Goal: Download file/media

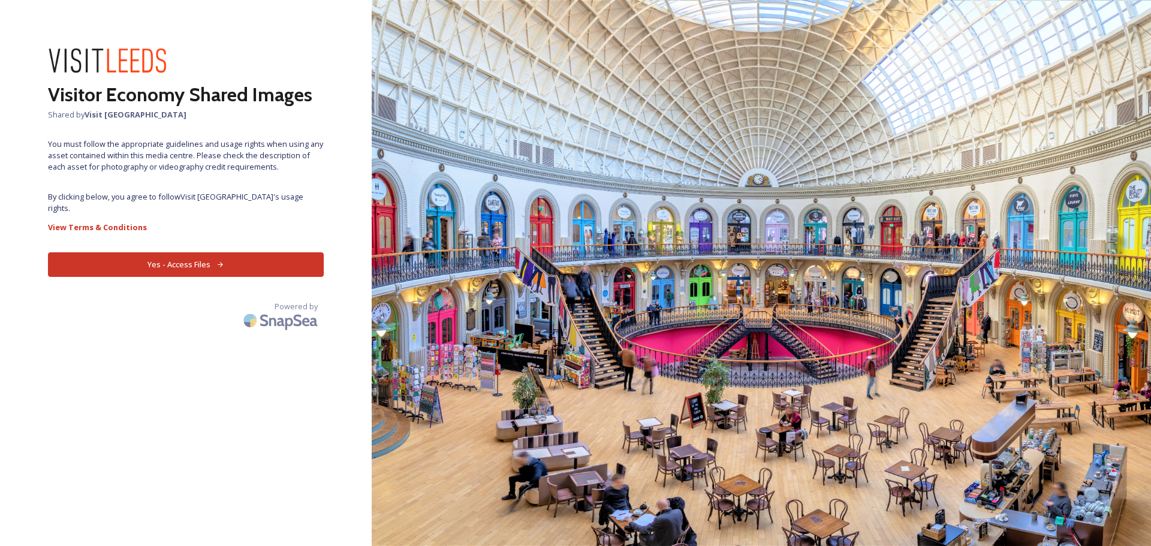
click at [197, 252] on button "Yes - Access Files" at bounding box center [186, 264] width 276 height 25
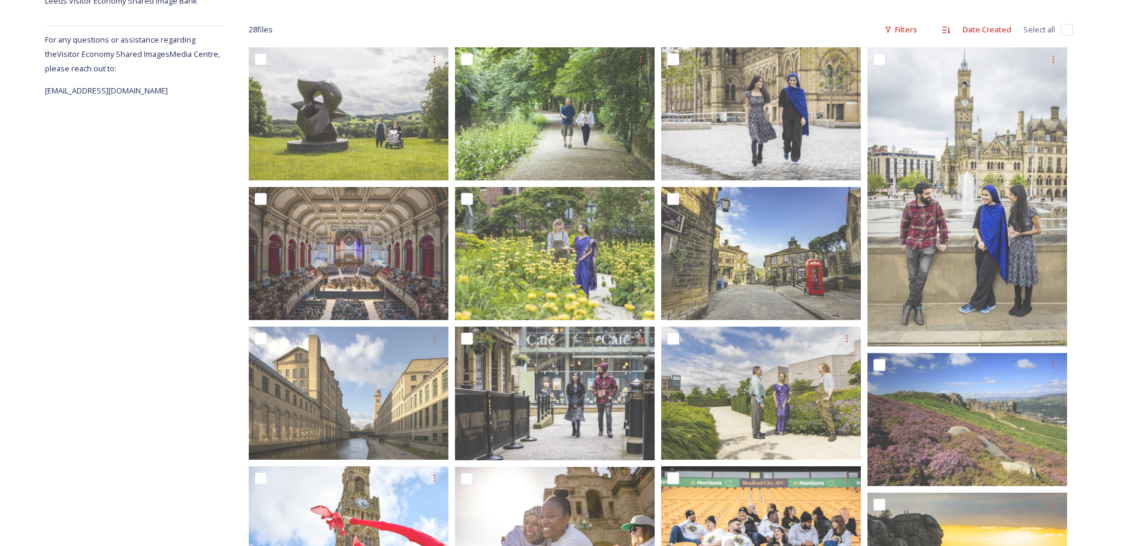
scroll to position [300, 0]
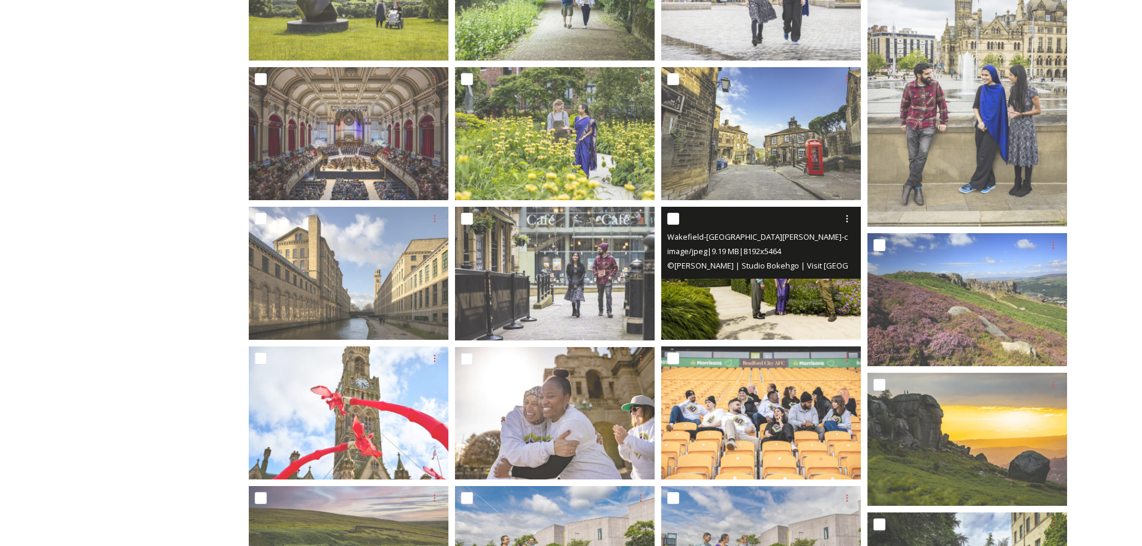
click at [764, 300] on img at bounding box center [761, 273] width 200 height 133
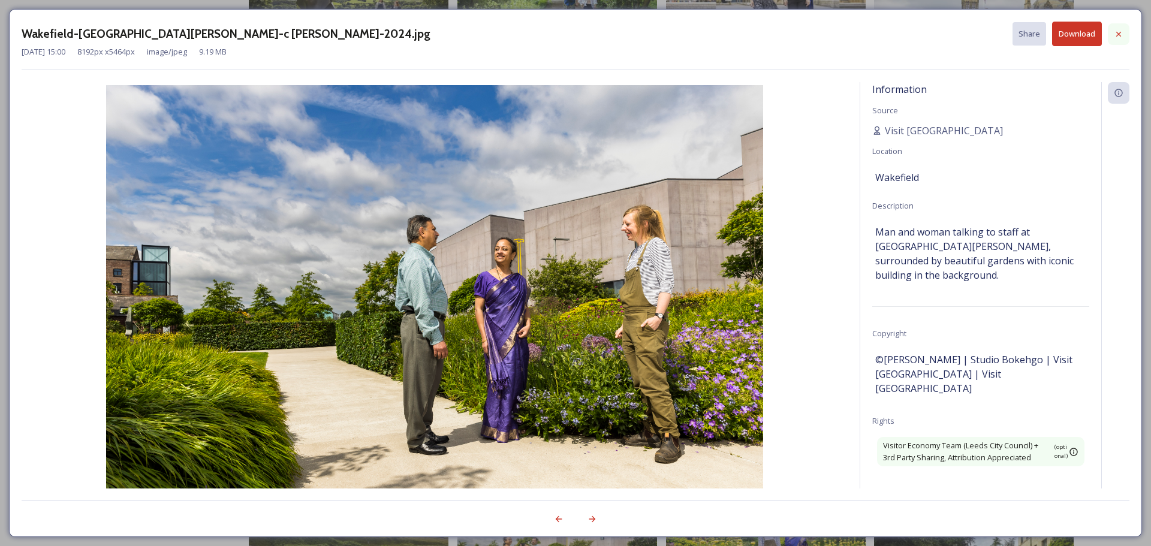
click at [1119, 36] on icon at bounding box center [1119, 34] width 10 height 10
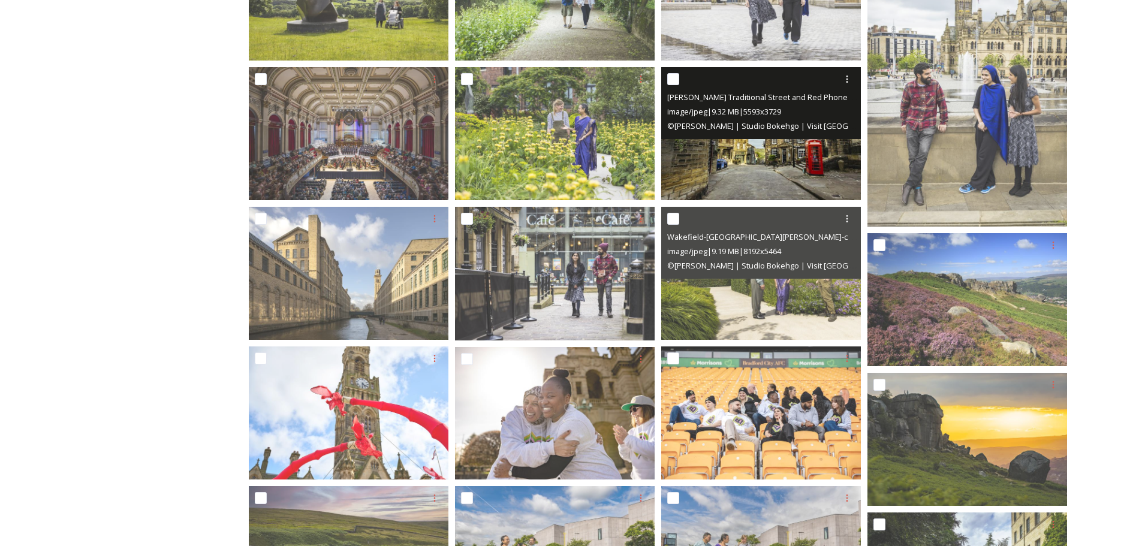
click at [763, 162] on img at bounding box center [761, 133] width 200 height 133
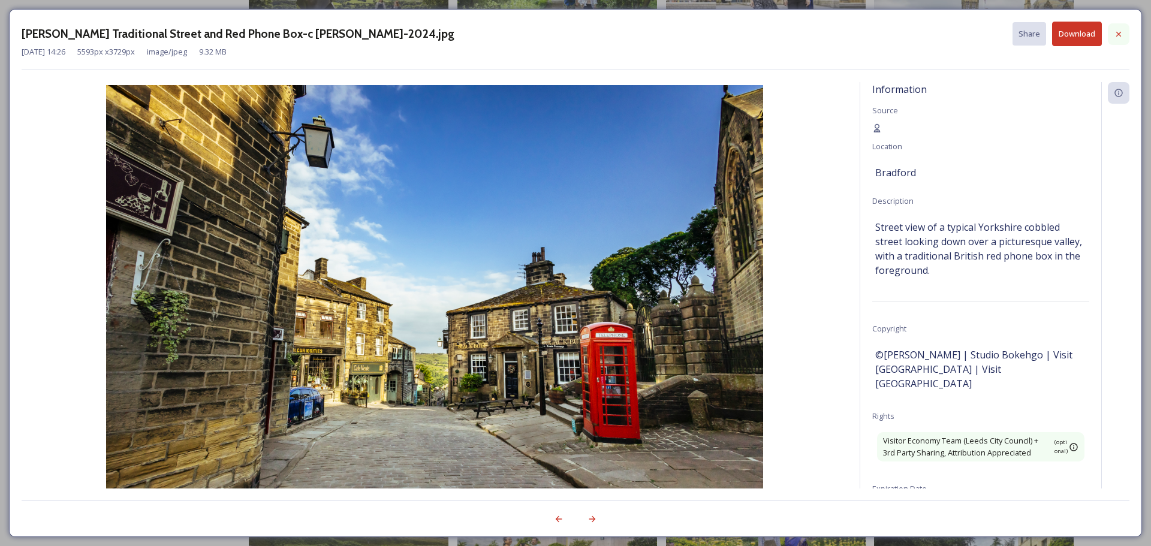
click at [1120, 34] on icon at bounding box center [1119, 34] width 10 height 10
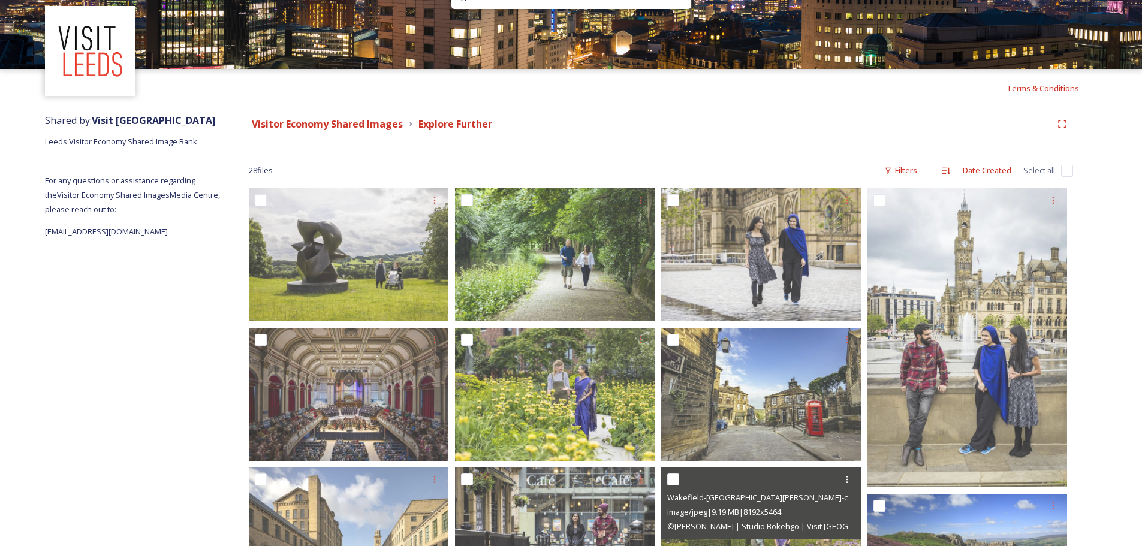
scroll to position [0, 0]
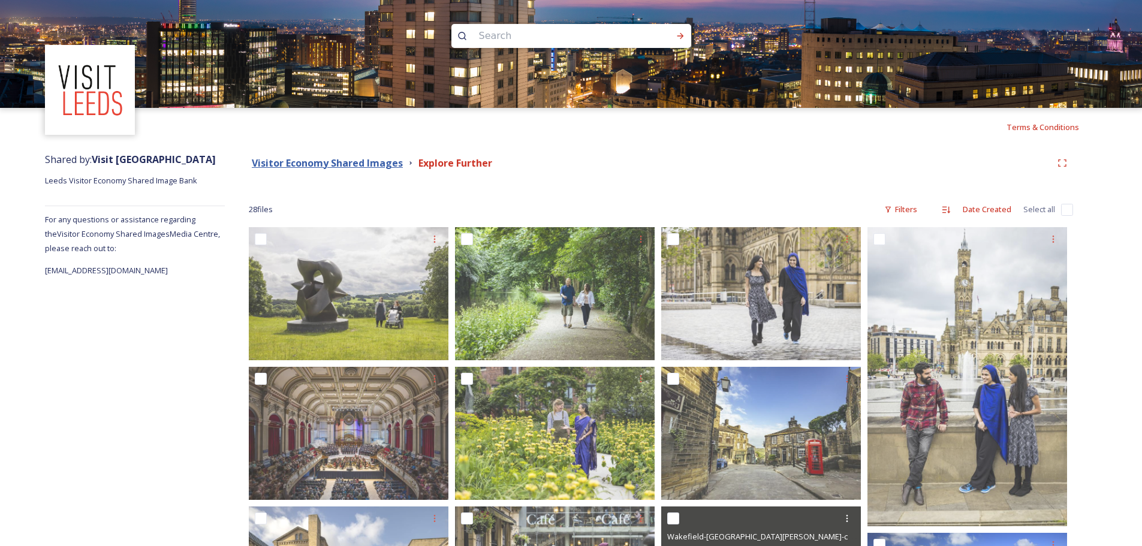
click at [371, 161] on strong "Visitor Economy Shared Images" at bounding box center [327, 162] width 151 height 13
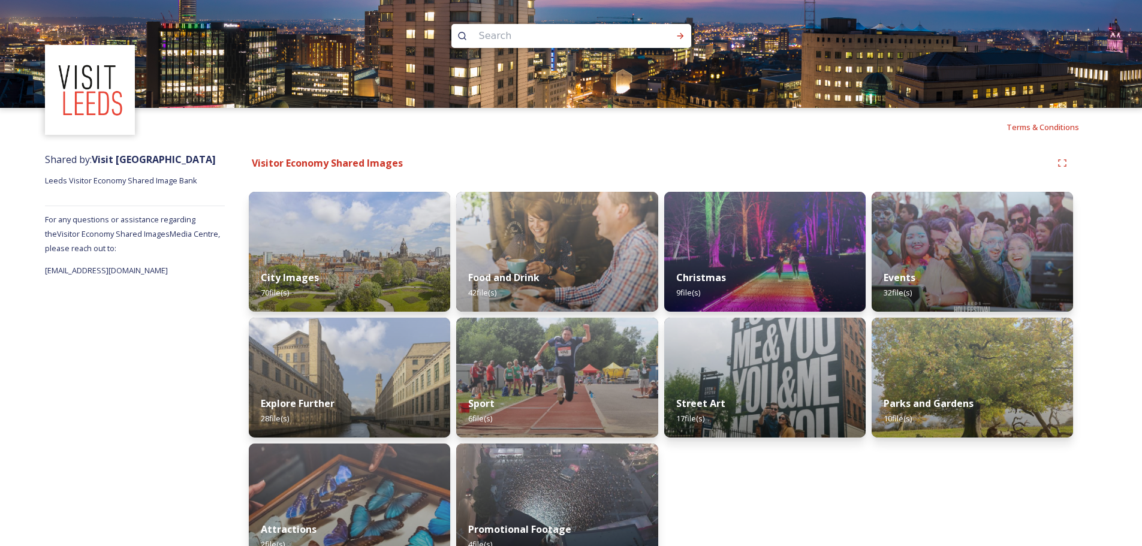
scroll to position [29, 0]
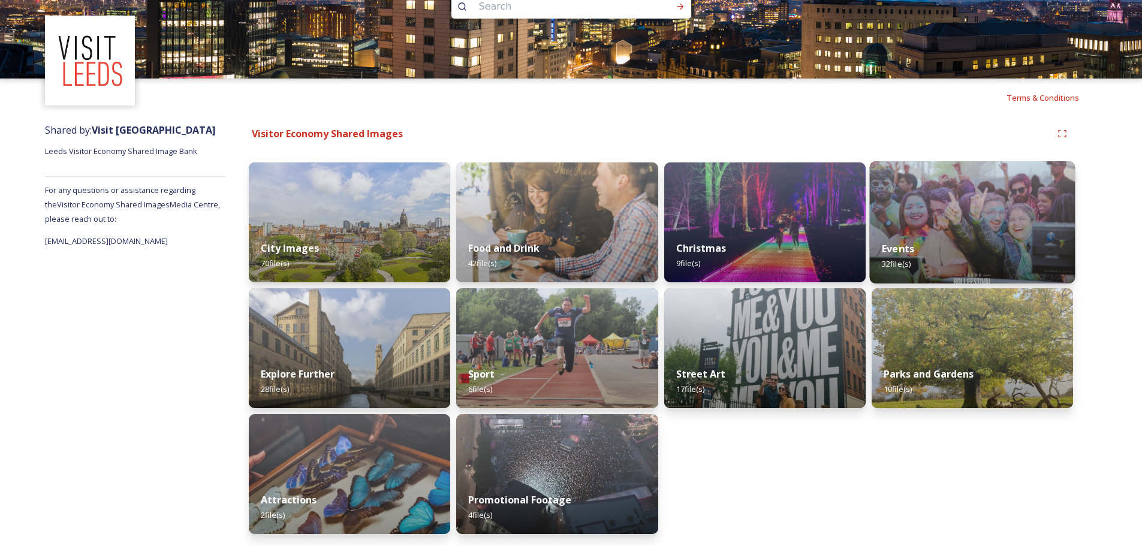
click at [952, 196] on img at bounding box center [972, 222] width 206 height 122
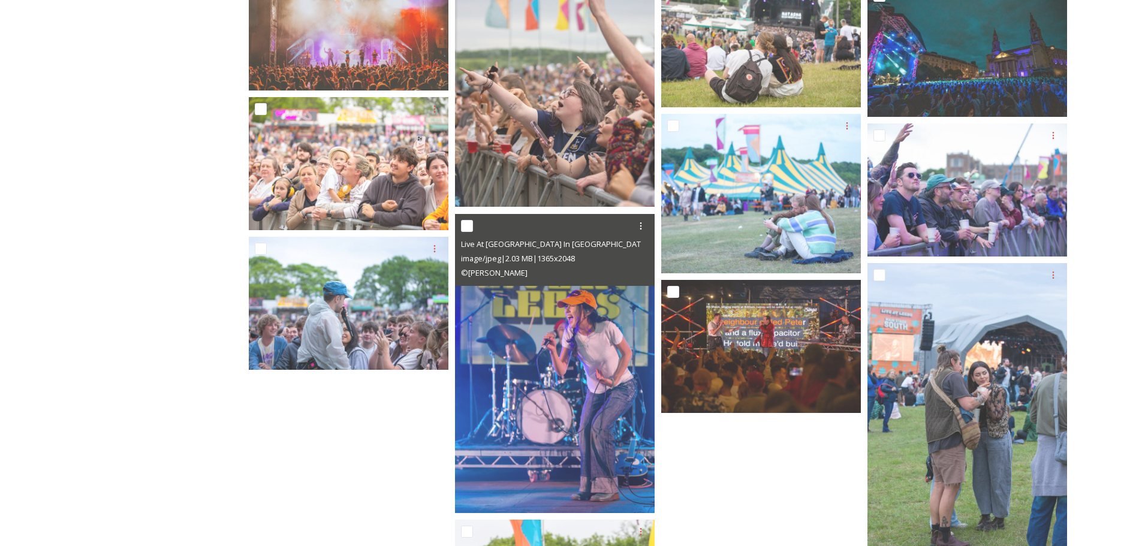
scroll to position [728, 0]
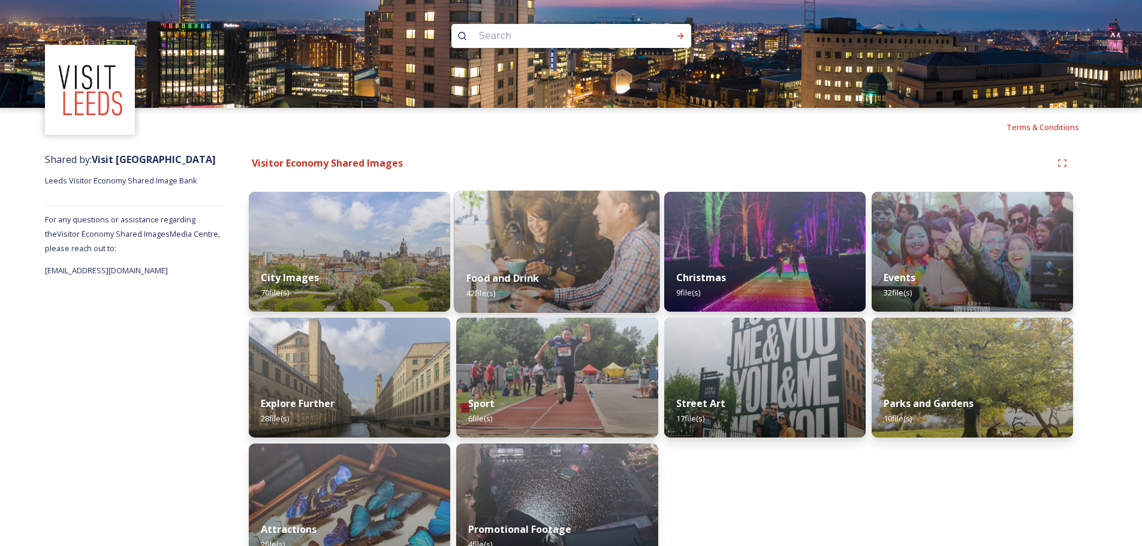
click at [584, 249] on img at bounding box center [557, 252] width 206 height 122
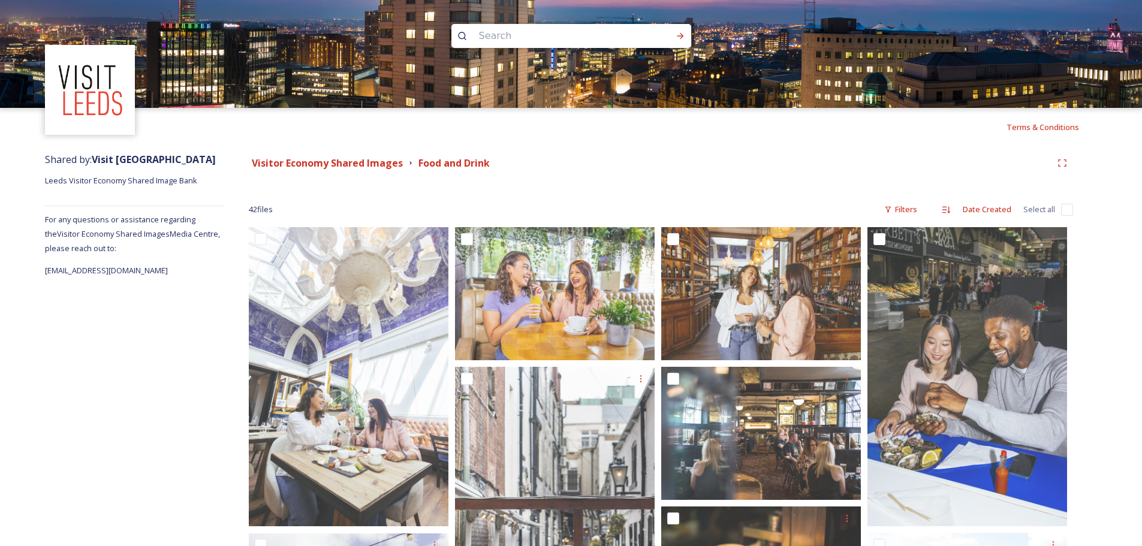
click at [382, 170] on div "Visitor Economy Shared Images Food and Drink" at bounding box center [661, 163] width 824 height 22
click at [383, 169] on strong "Visitor Economy Shared Images" at bounding box center [327, 162] width 151 height 13
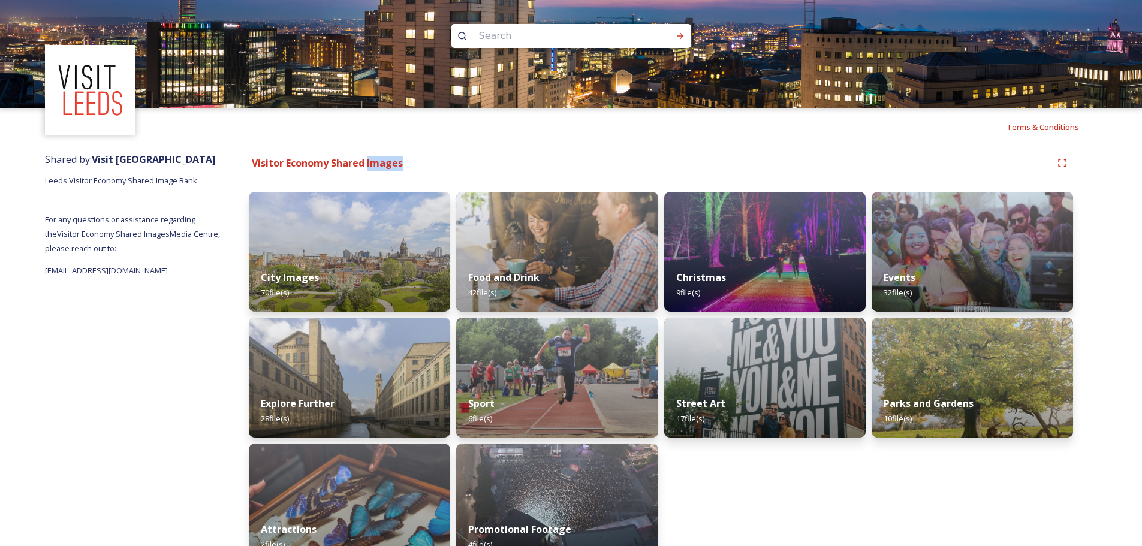
scroll to position [29, 0]
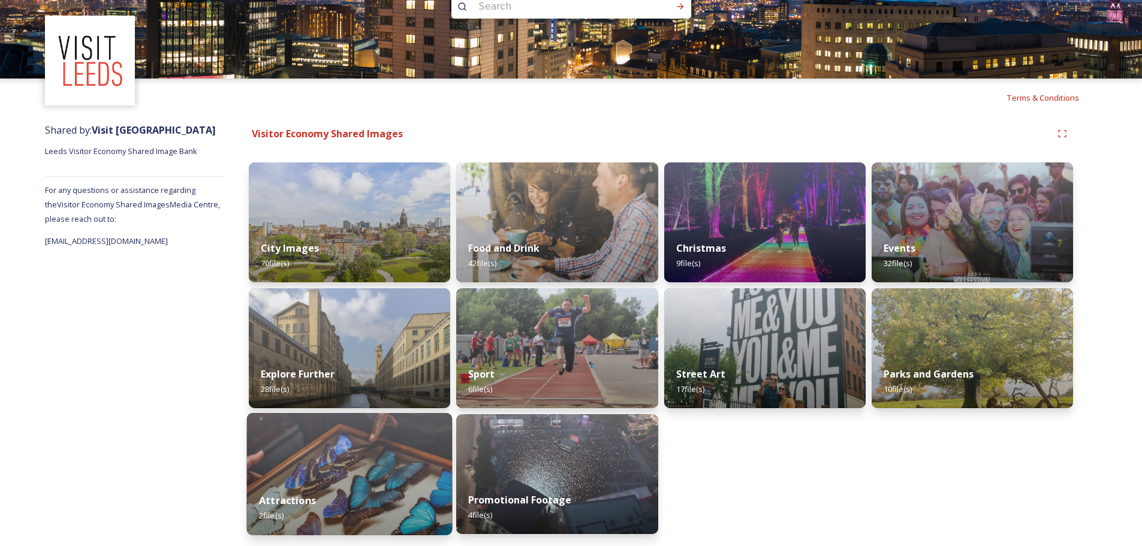
drag, startPoint x: 387, startPoint y: 481, endPoint x: 288, endPoint y: 406, distance: 124.6
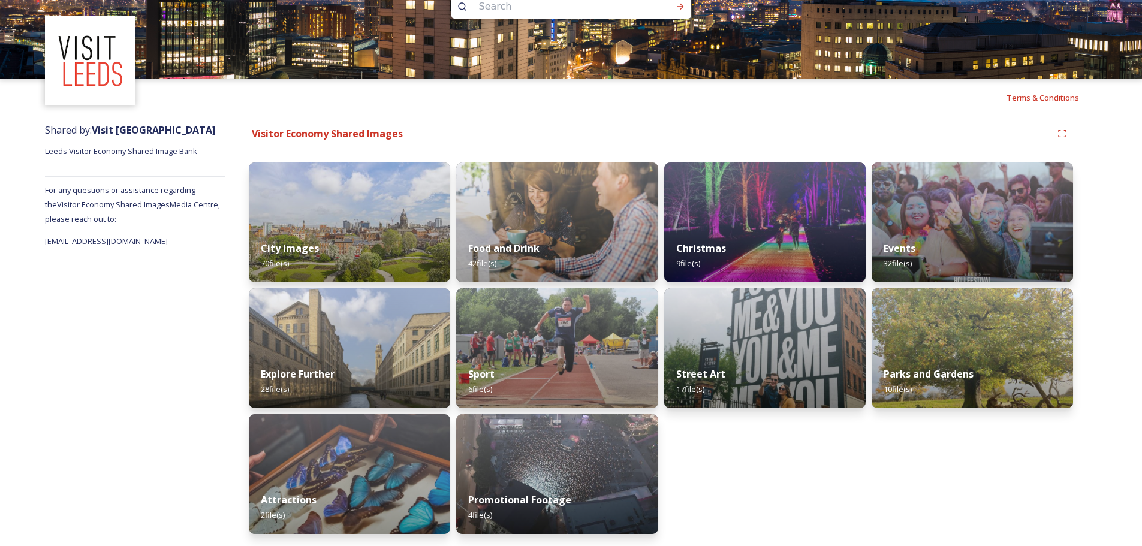
click at [387, 481] on div "Attractions 2 file(s)" at bounding box center [349, 507] width 201 height 53
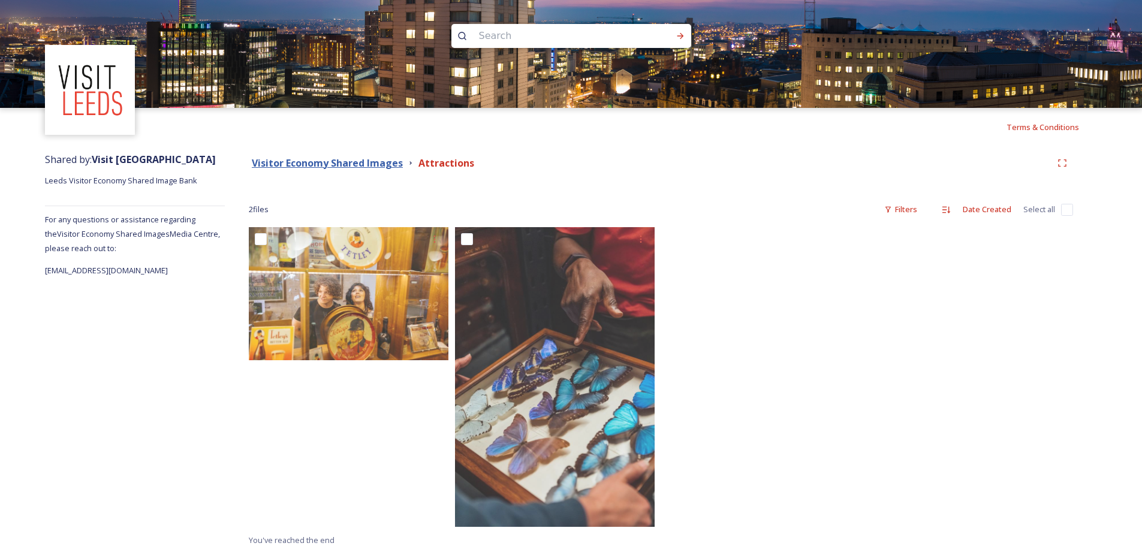
click at [386, 167] on strong "Visitor Economy Shared Images" at bounding box center [327, 162] width 151 height 13
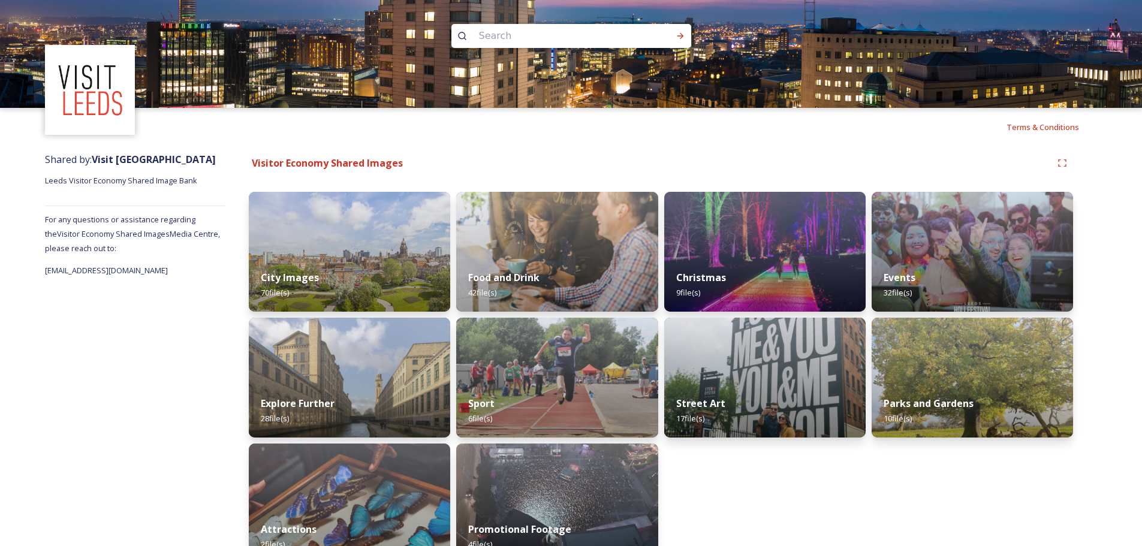
scroll to position [29, 0]
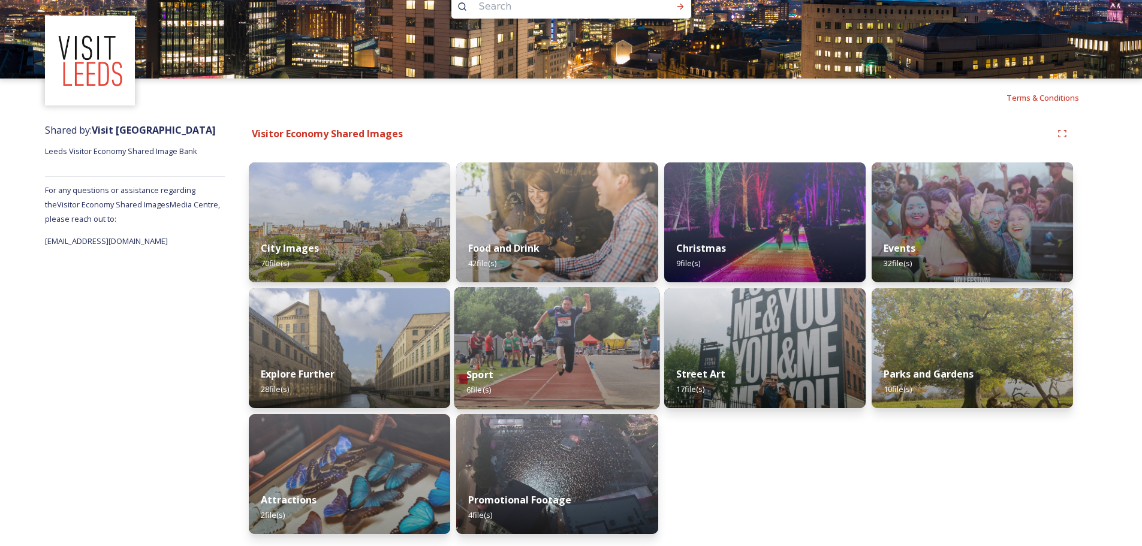
click at [607, 361] on div "Sport 6 file(s)" at bounding box center [557, 382] width 206 height 55
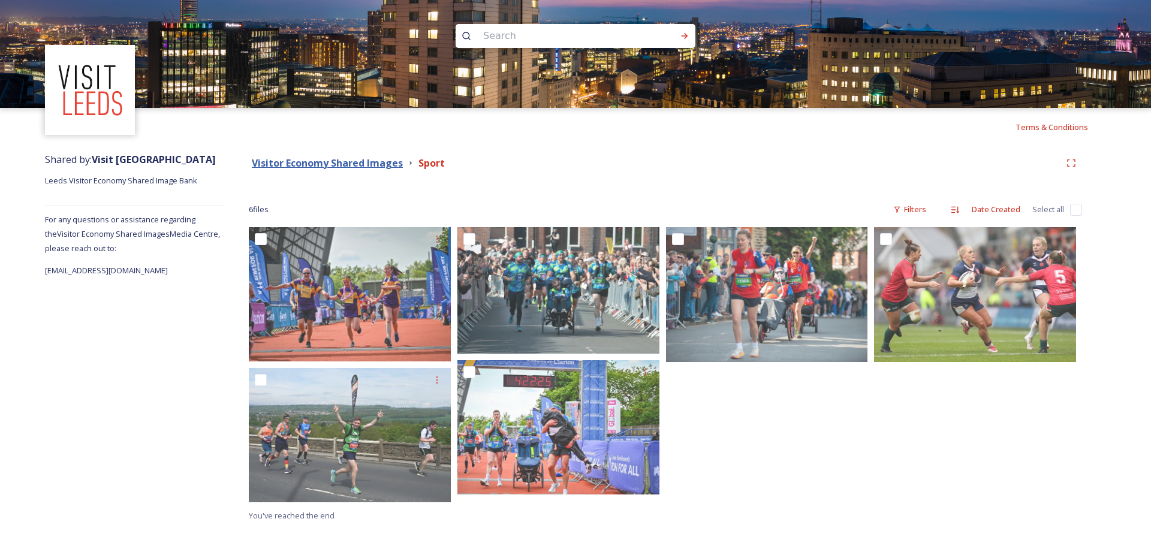
click at [368, 162] on strong "Visitor Economy Shared Images" at bounding box center [327, 162] width 151 height 13
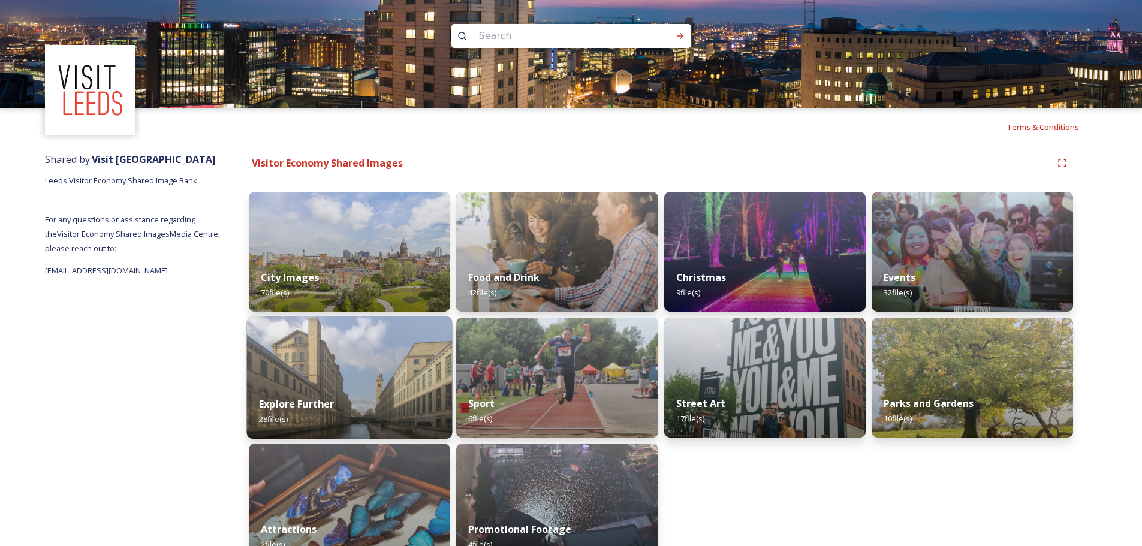
click at [384, 391] on div "Explore Further 28 file(s)" at bounding box center [350, 411] width 206 height 55
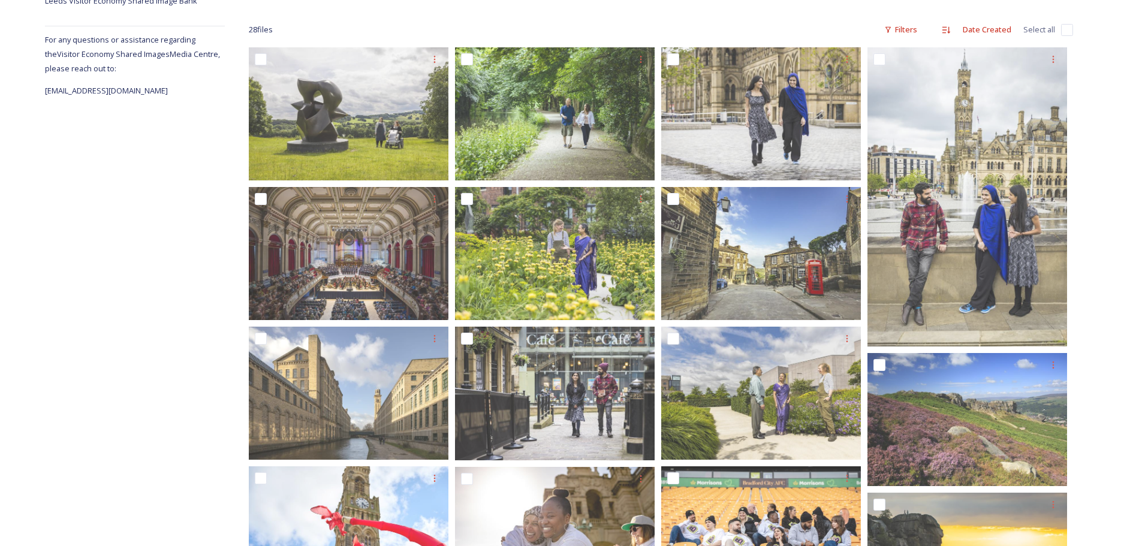
scroll to position [240, 0]
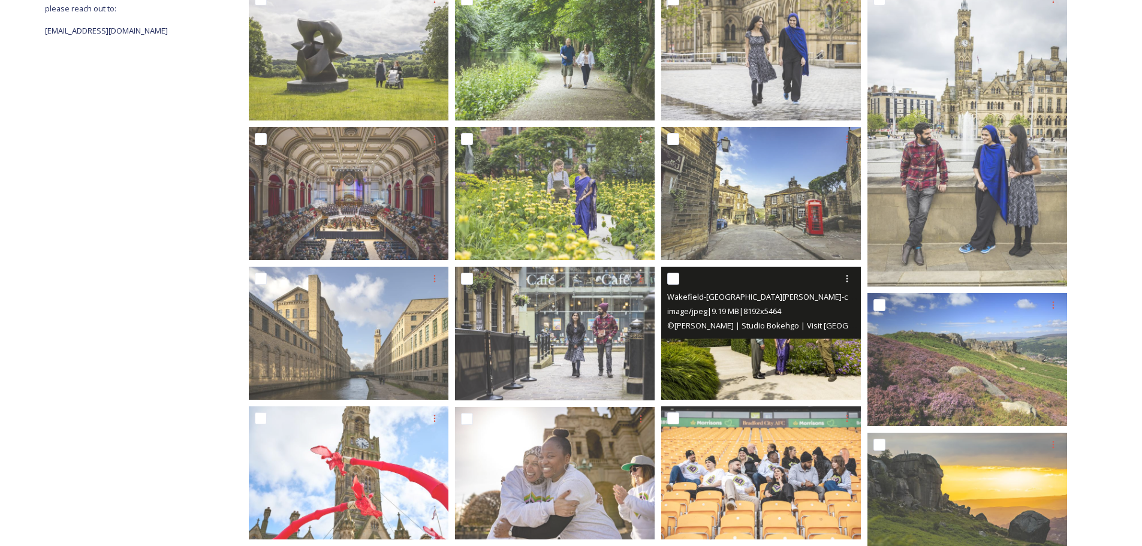
click at [768, 350] on img at bounding box center [761, 333] width 200 height 133
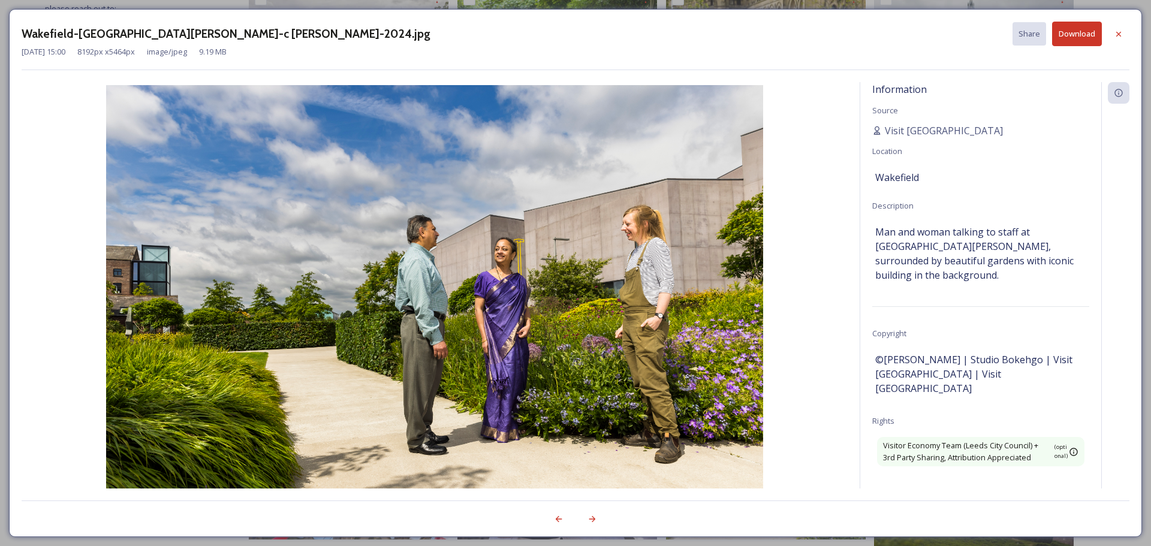
click at [1076, 35] on button "Download" at bounding box center [1077, 34] width 50 height 25
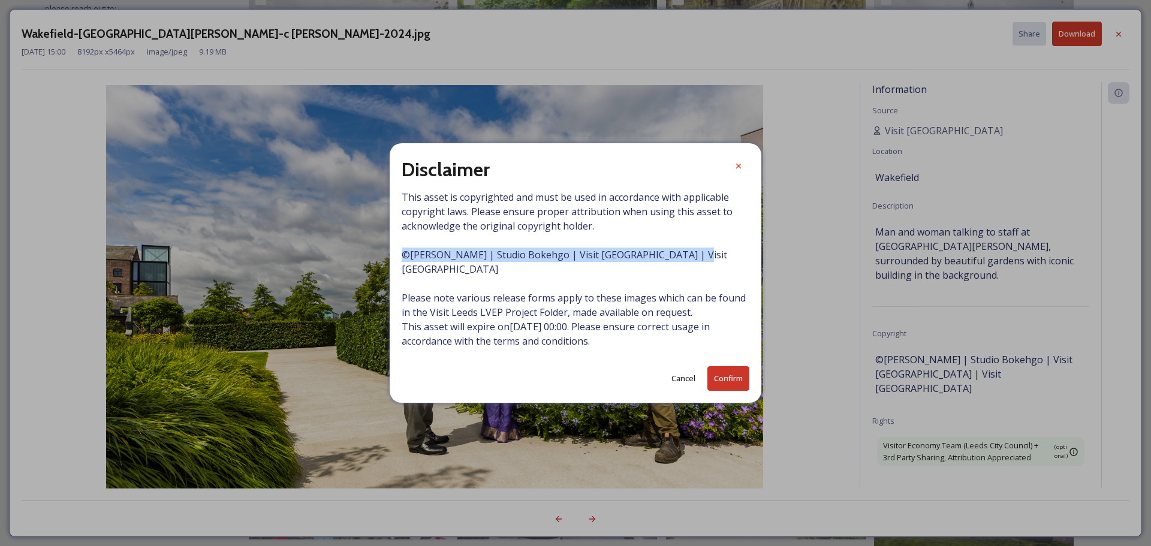
drag, startPoint x: 685, startPoint y: 262, endPoint x: 385, endPoint y: 260, distance: 299.7
click at [385, 260] on div "Disclaimer This asset is copyrighted and must be used in accordance with applic…" at bounding box center [575, 273] width 1151 height 546
copy span "© [PERSON_NAME] | Studio Bokehgo | Visit [GEOGRAPHIC_DATA] | Visit [GEOGRAPHIC_…"
click at [721, 372] on button "Confirm" at bounding box center [728, 378] width 42 height 25
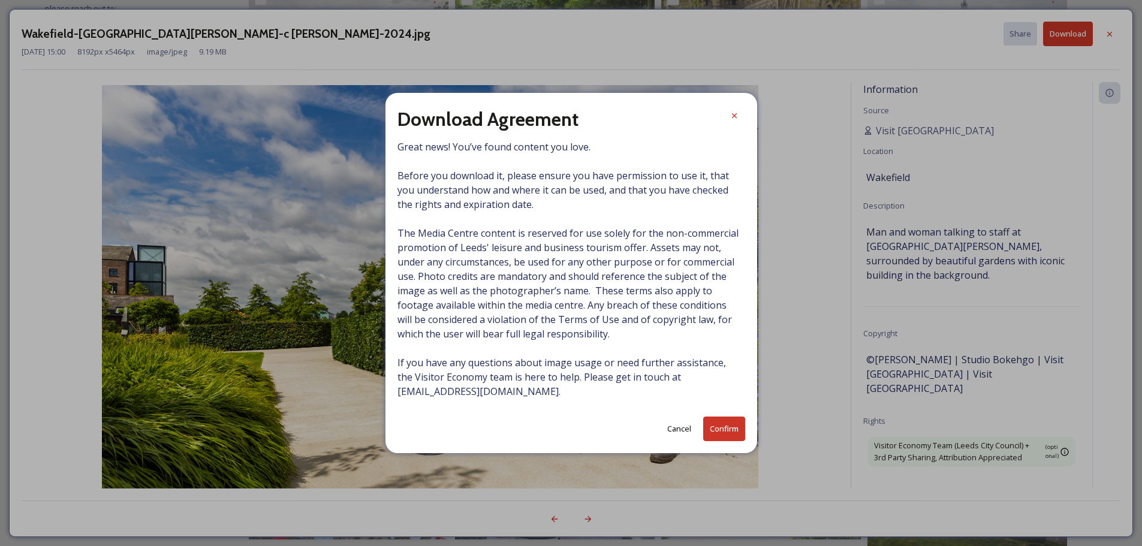
click at [721, 438] on button "Confirm" at bounding box center [724, 429] width 42 height 25
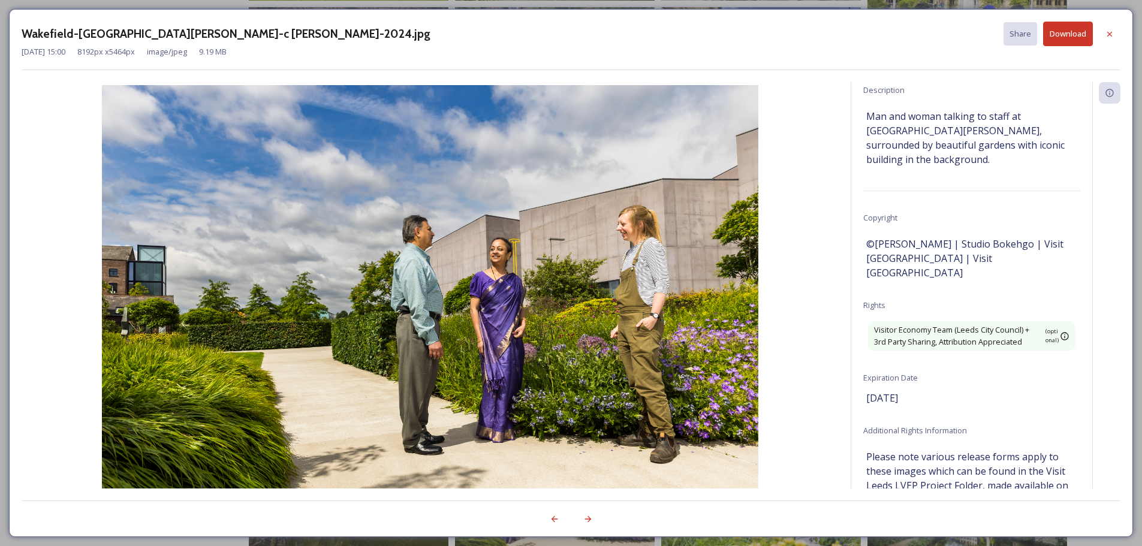
scroll to position [56, 0]
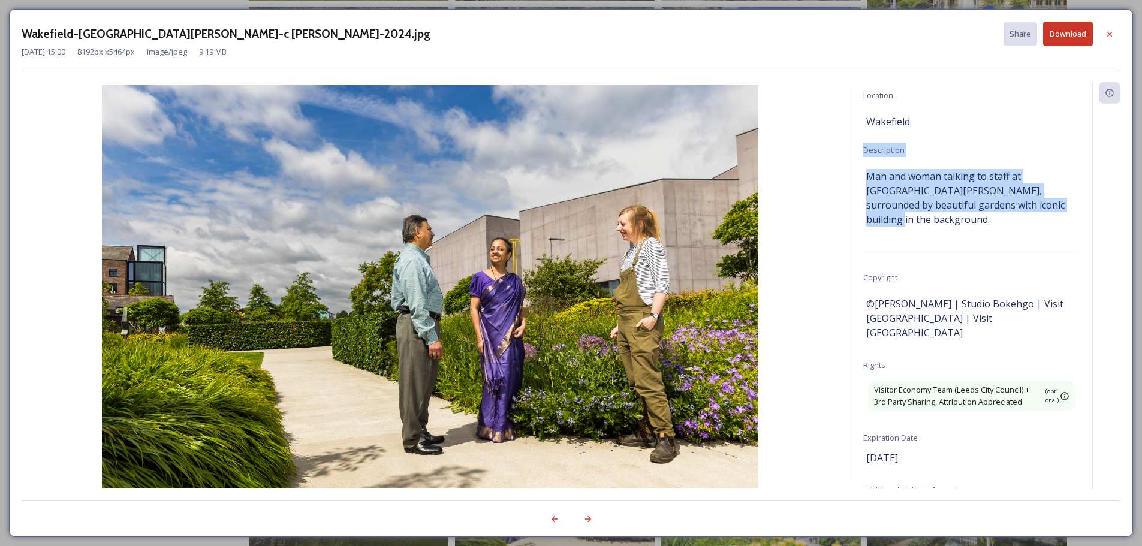
drag, startPoint x: 1041, startPoint y: 200, endPoint x: 864, endPoint y: 152, distance: 183.2
click at [864, 152] on div "Information Source Visit [GEOGRAPHIC_DATA] Location [GEOGRAPHIC_DATA] Descripti…" at bounding box center [971, 301] width 241 height 438
copy div "Description Man and woman talking to staff at [GEOGRAPHIC_DATA][PERSON_NAME], s…"
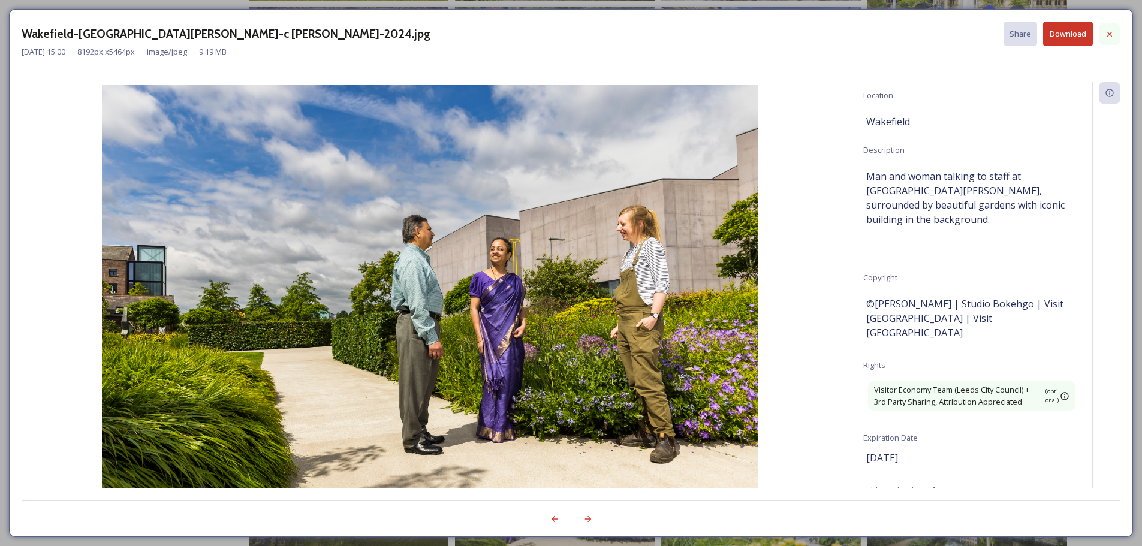
click at [1107, 34] on icon at bounding box center [1110, 34] width 10 height 10
